Goal: Information Seeking & Learning: Check status

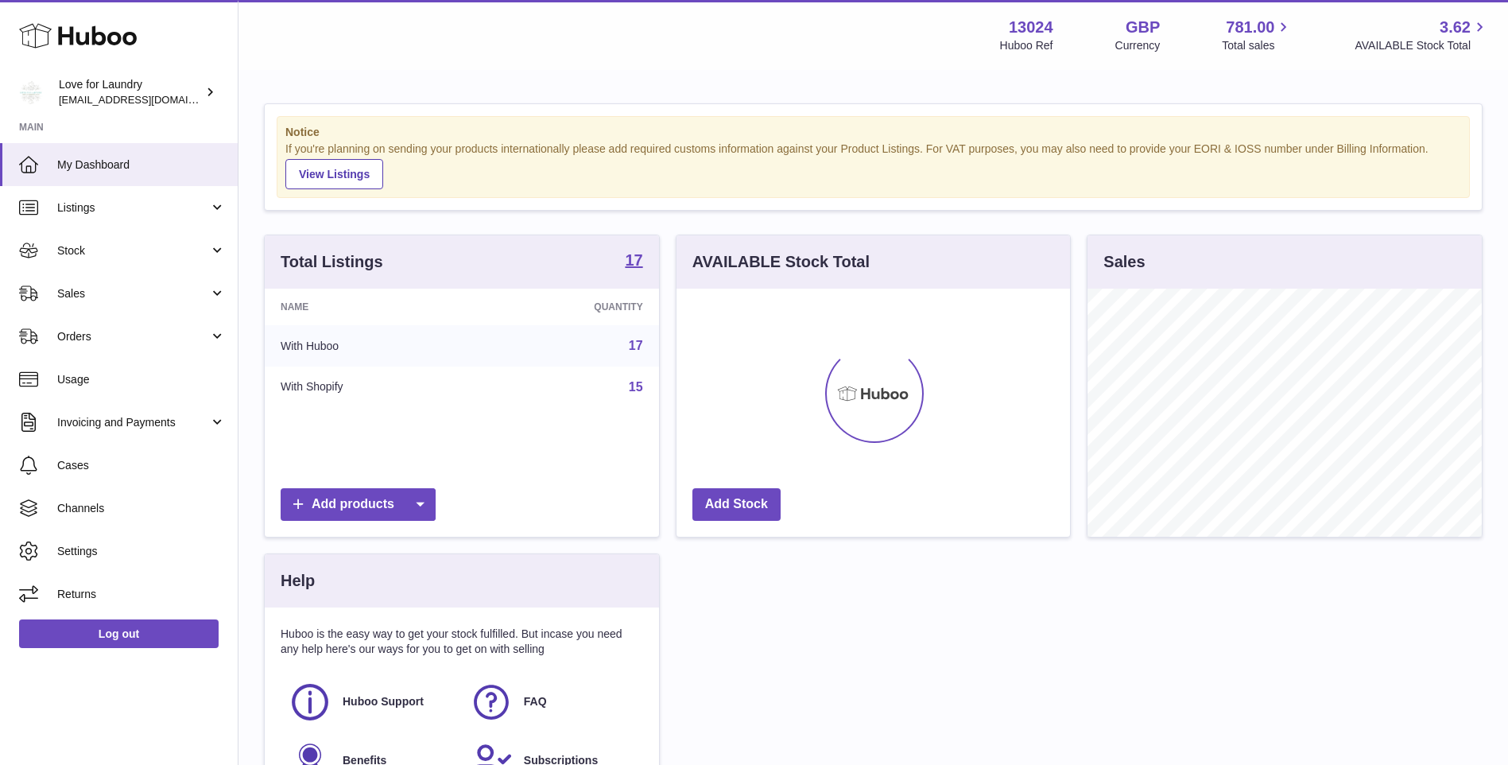
scroll to position [248, 393]
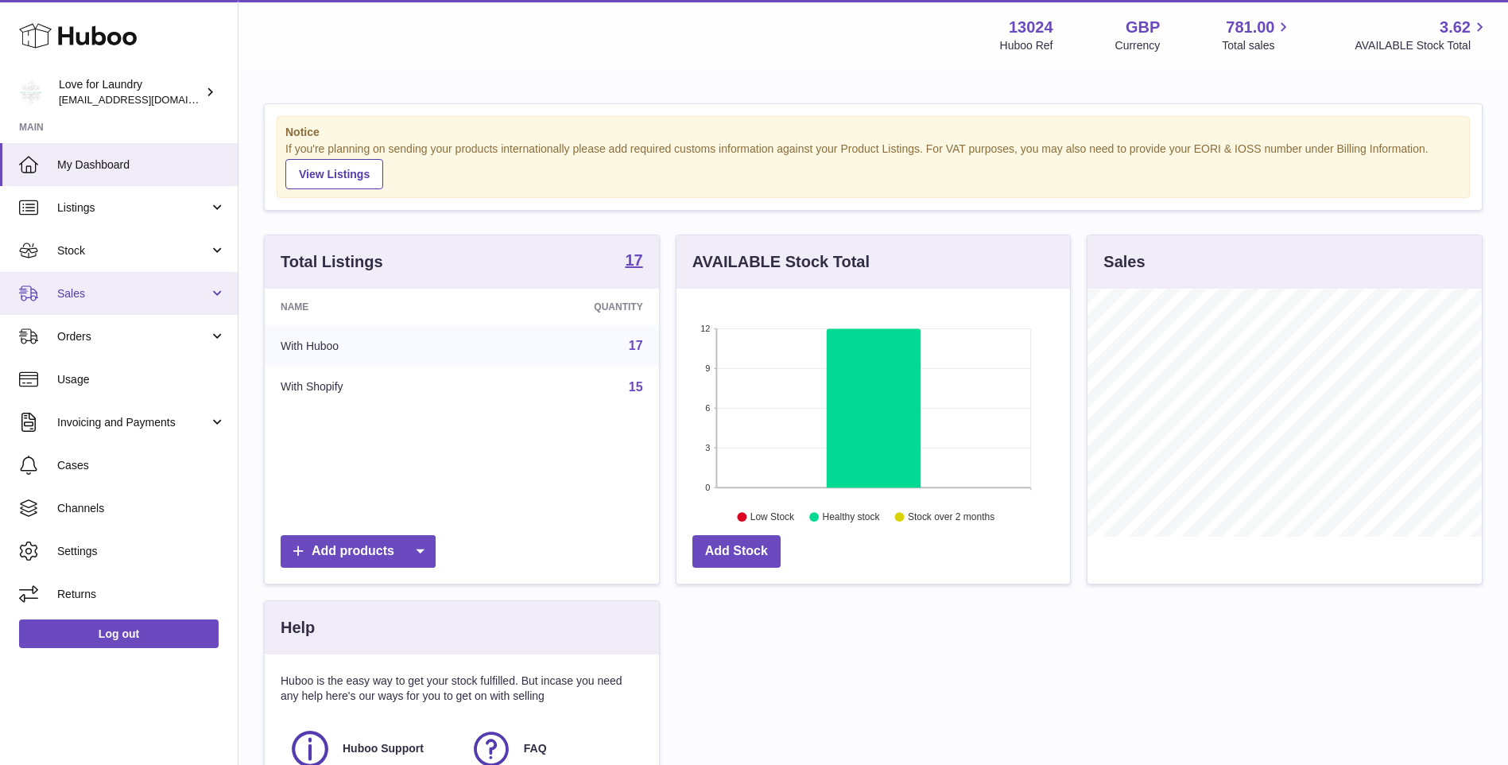
click at [96, 295] on span "Sales" at bounding box center [133, 293] width 152 height 15
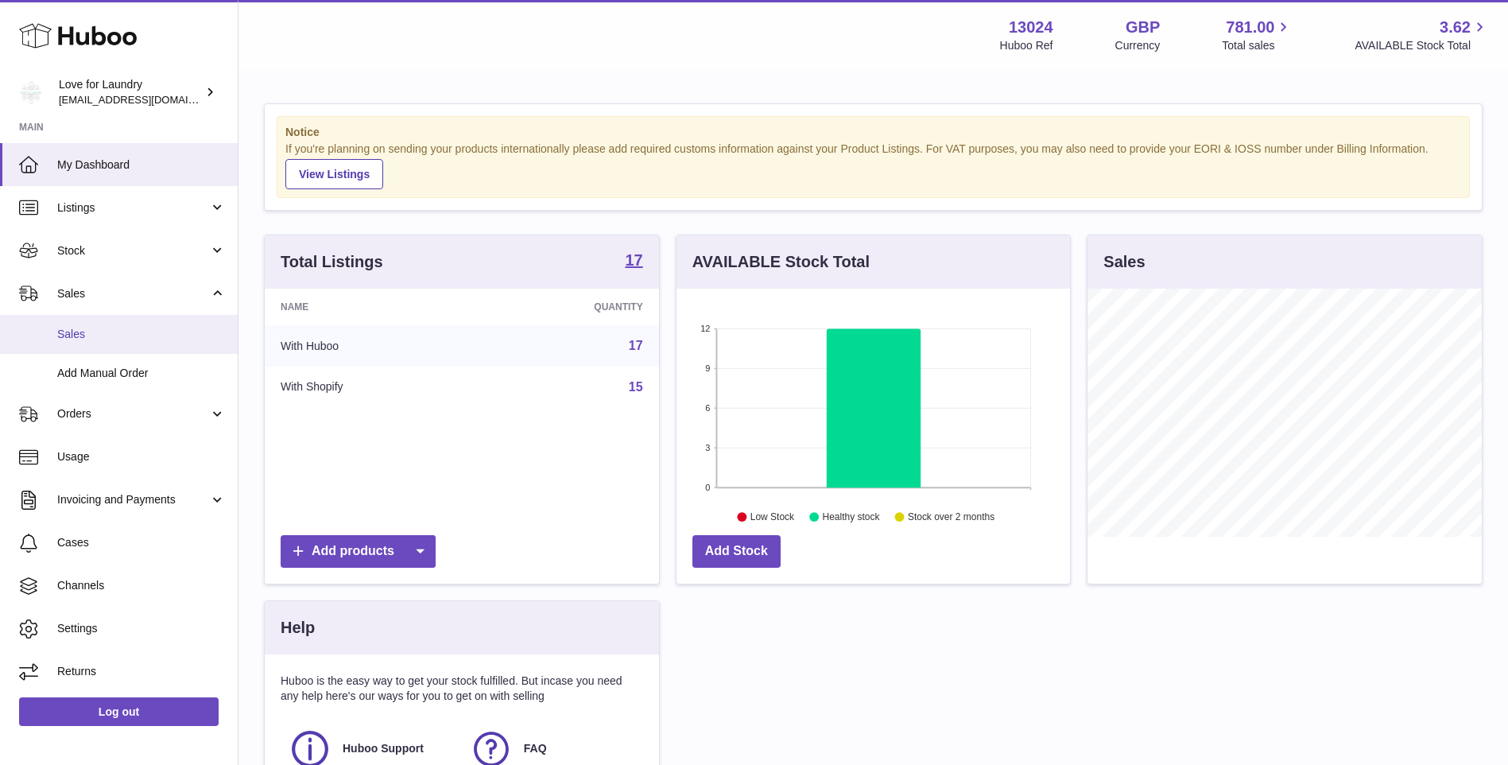
click at [91, 325] on link "Sales" at bounding box center [119, 334] width 238 height 39
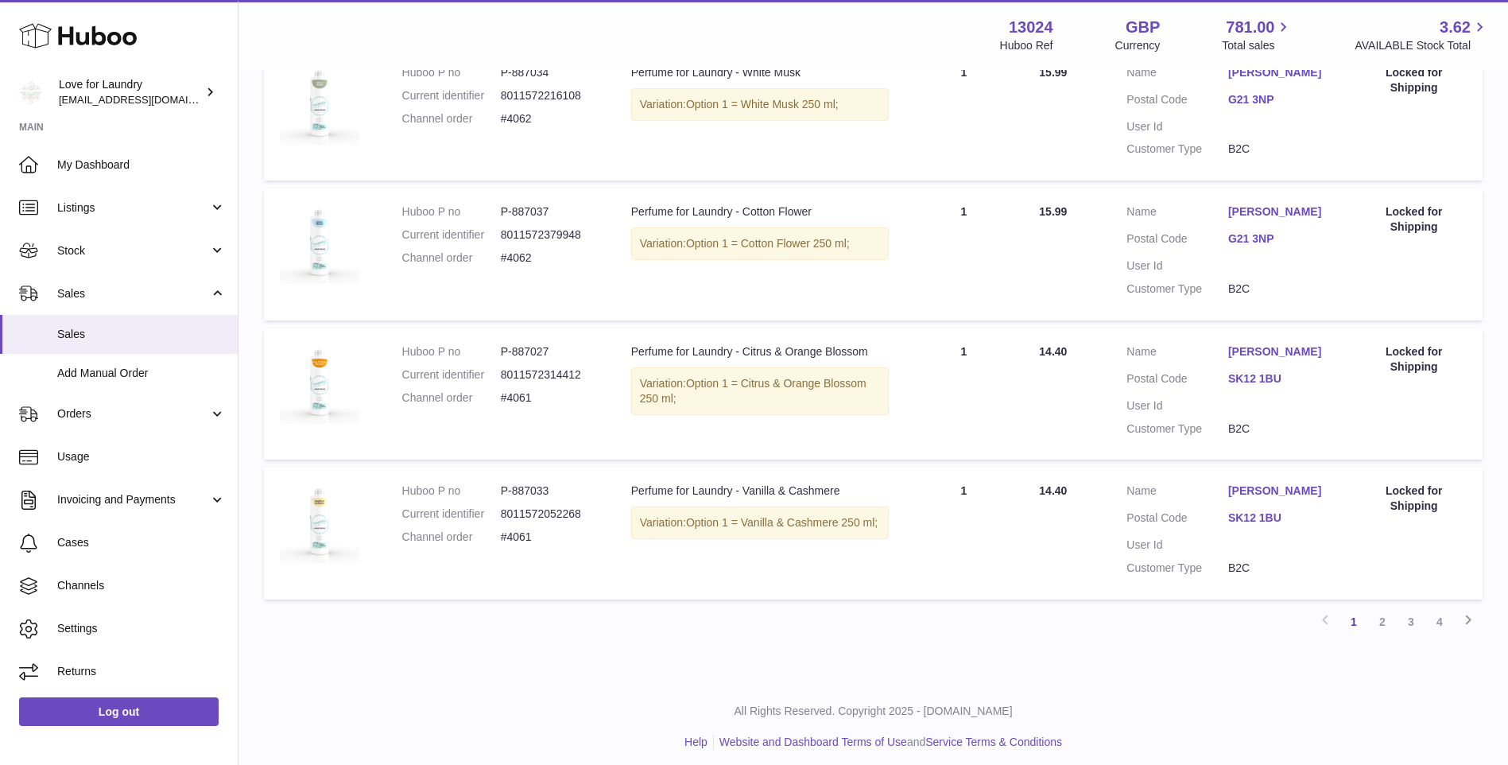
scroll to position [1196, 0]
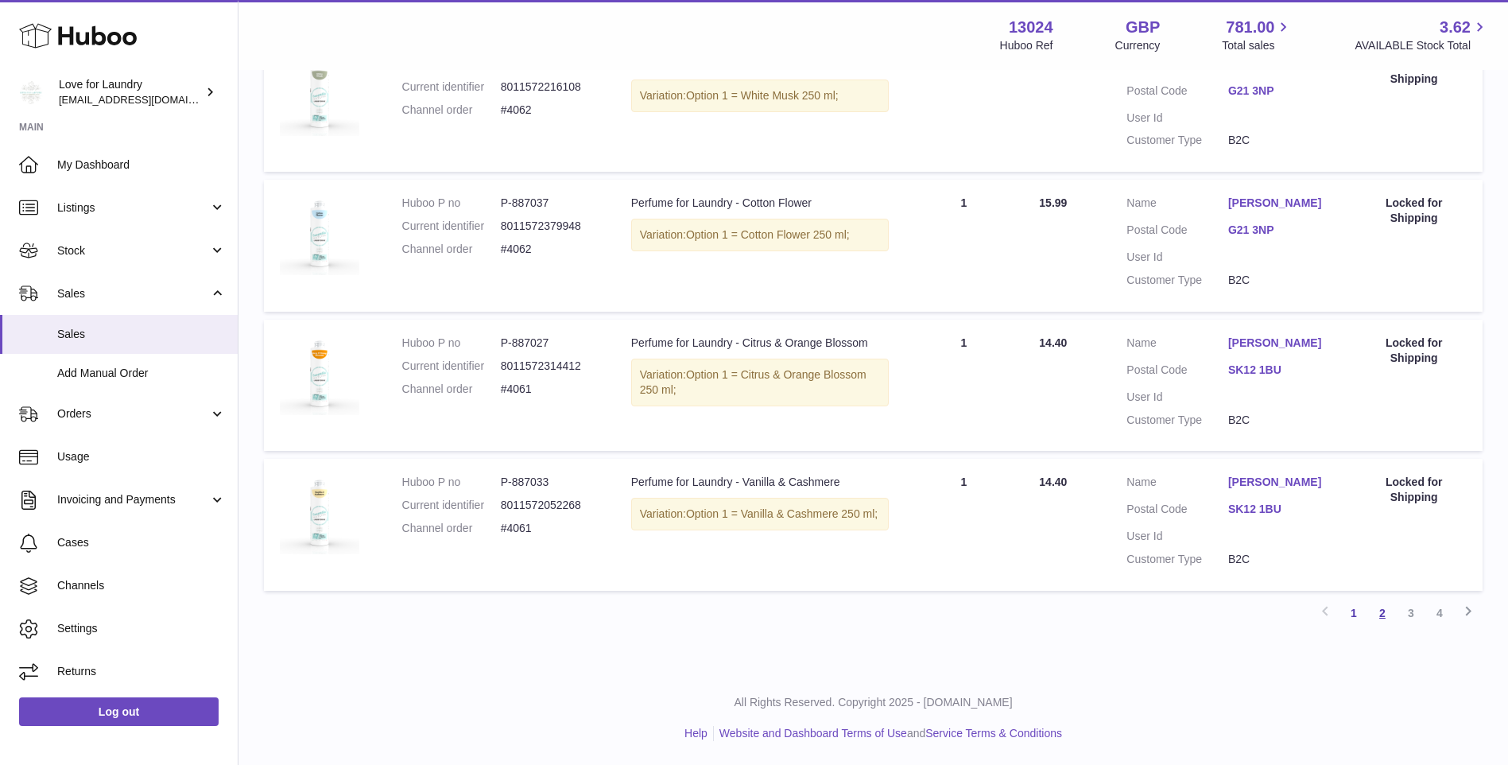
click at [1379, 610] on link "2" at bounding box center [1382, 613] width 29 height 29
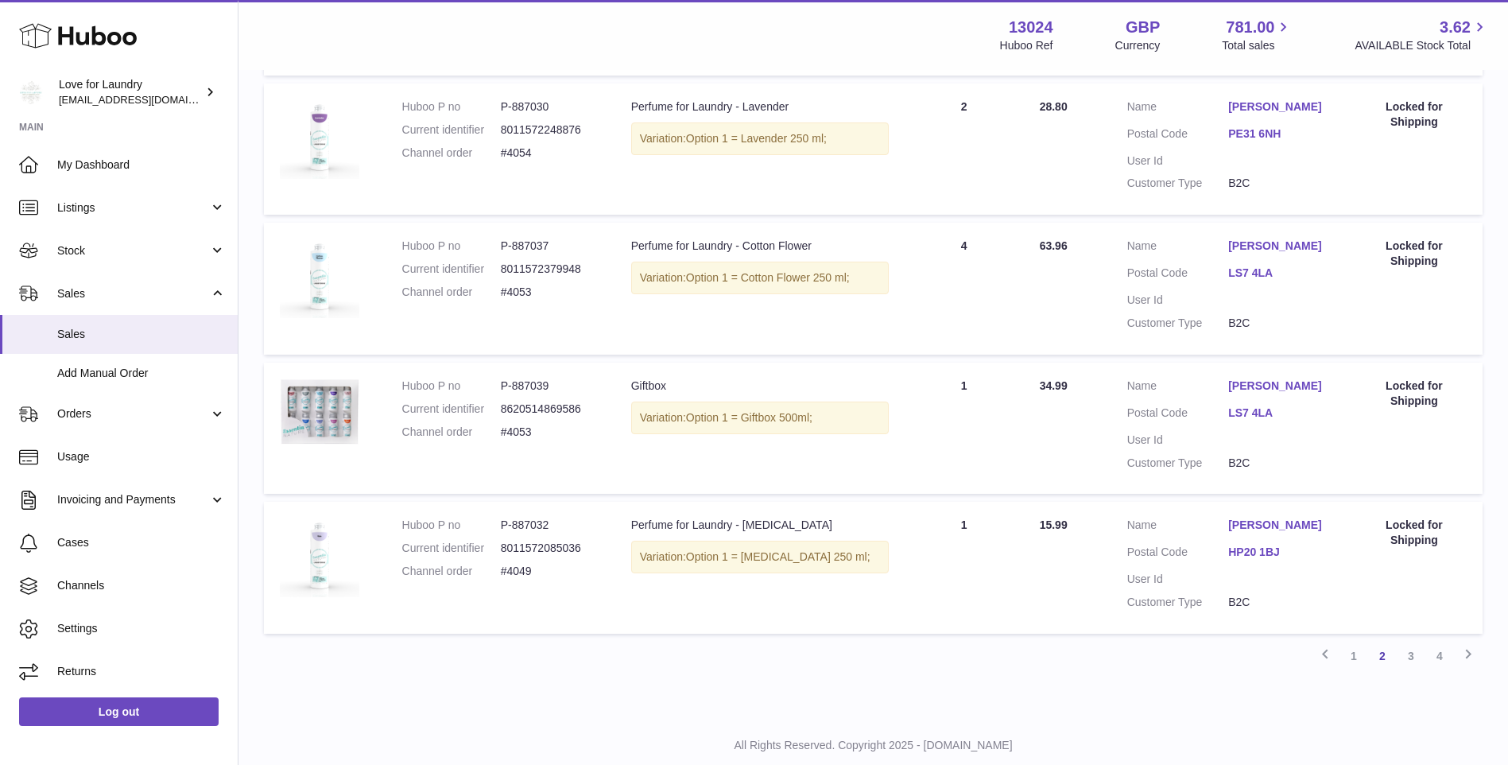
scroll to position [1196, 0]
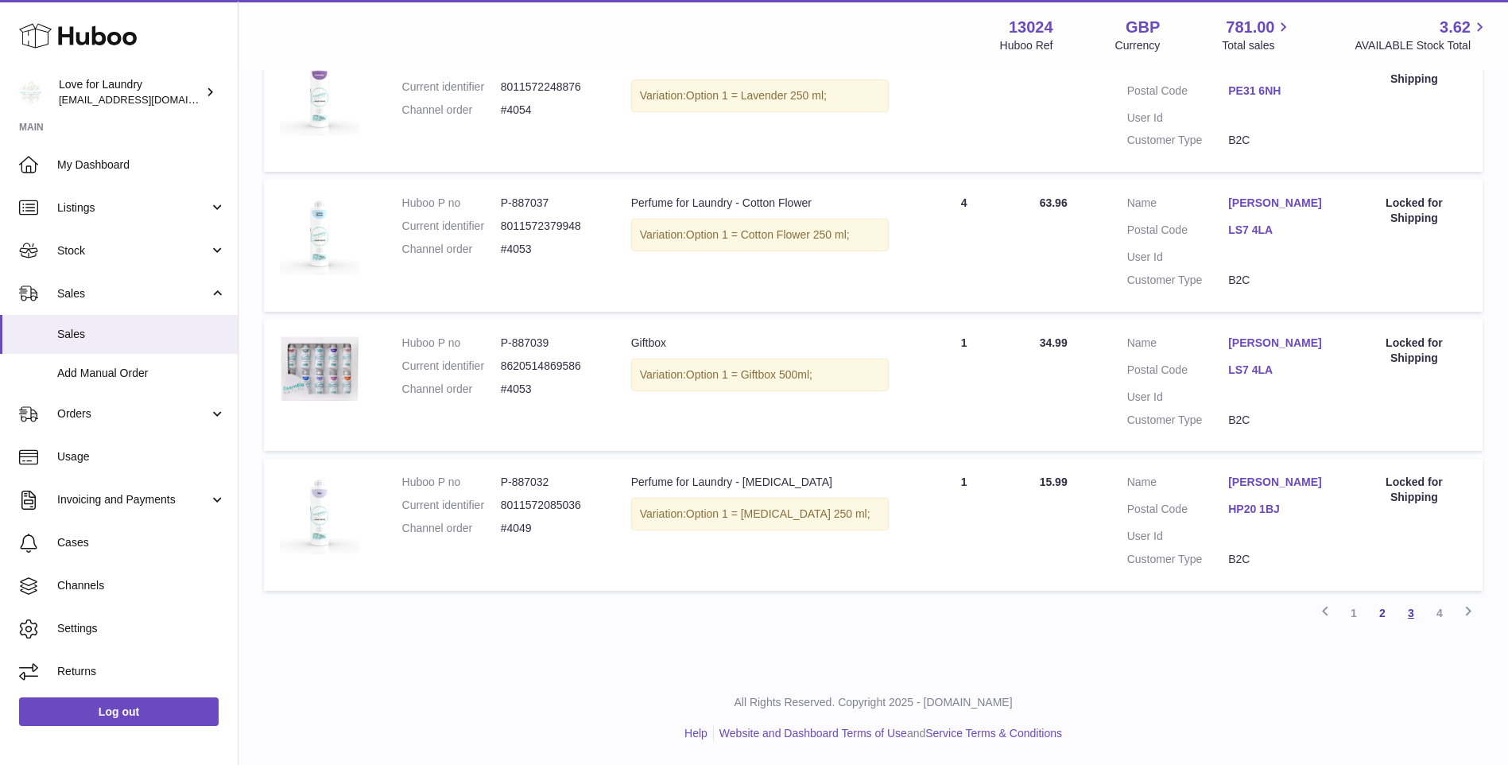
click at [1415, 614] on link "3" at bounding box center [1411, 613] width 29 height 29
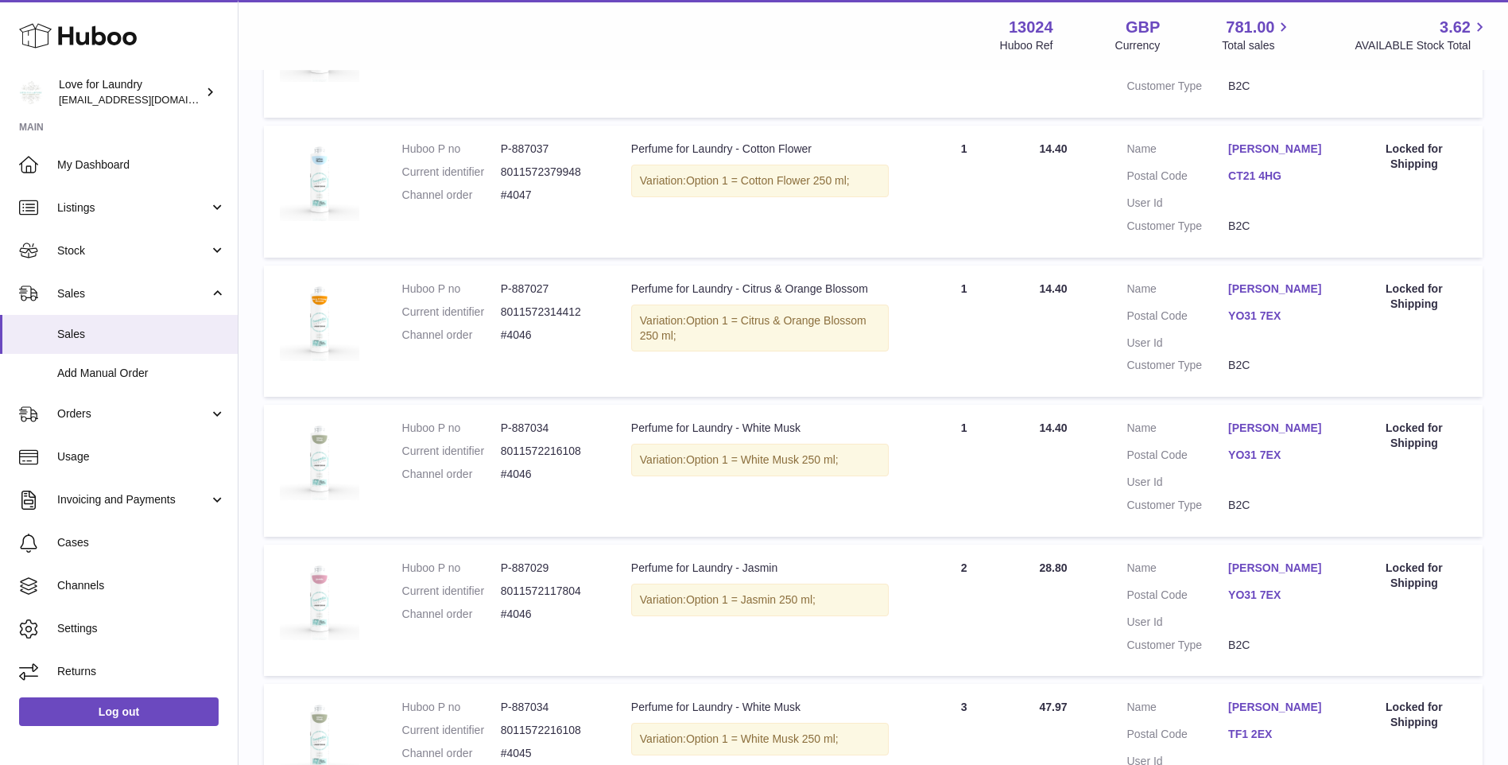
scroll to position [1105, 0]
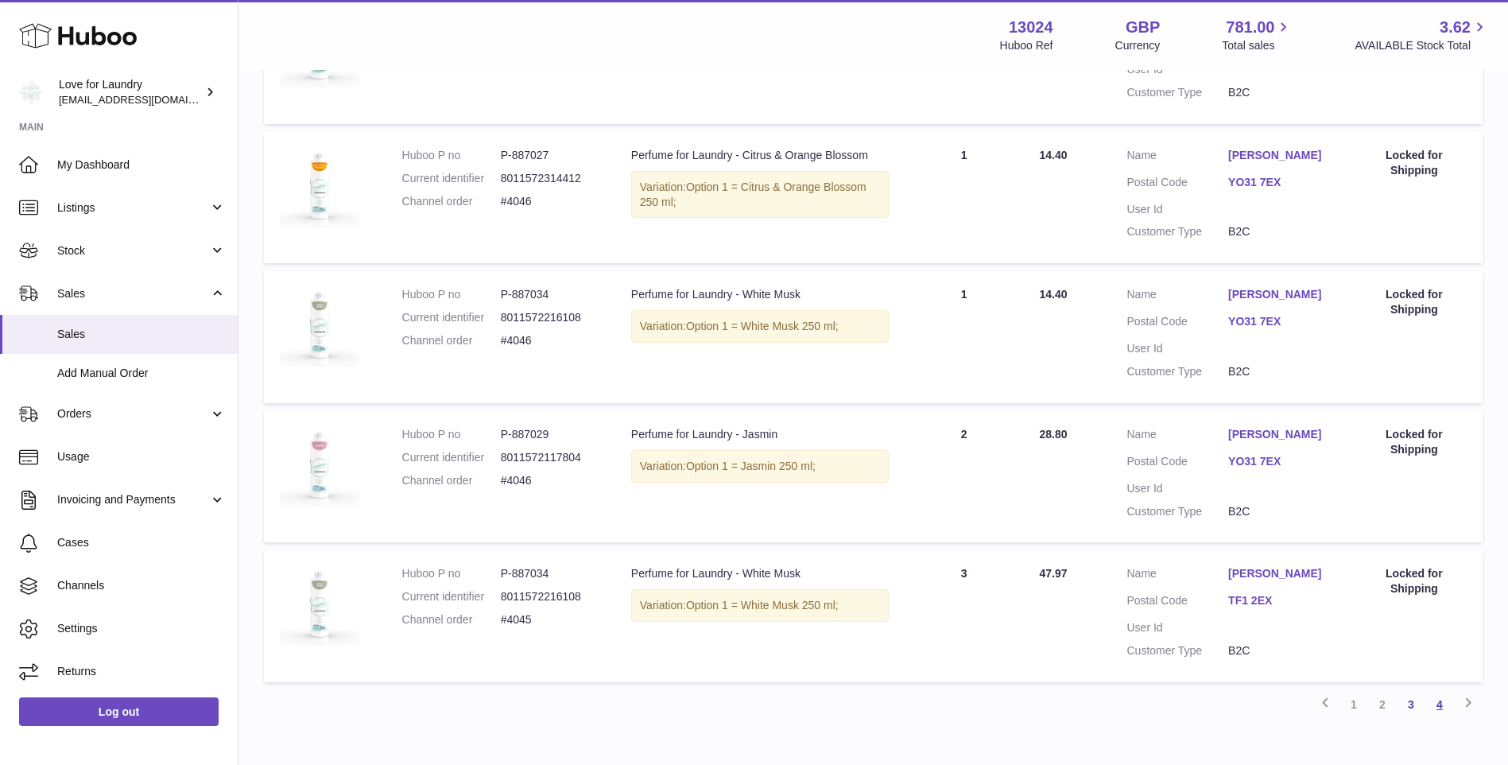
click at [1436, 707] on link "4" at bounding box center [1439, 704] width 29 height 29
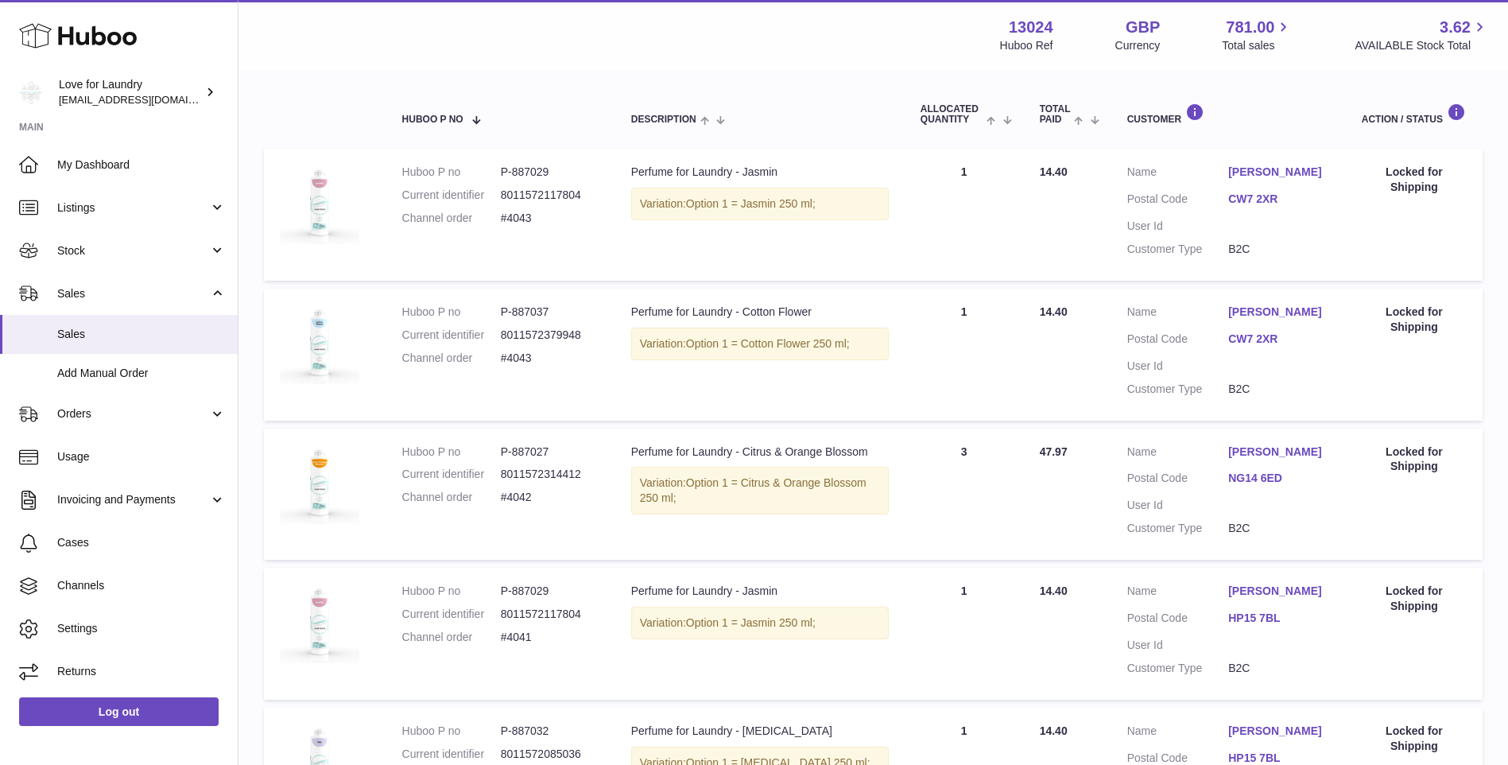
scroll to position [498, 0]
